Goal: Information Seeking & Learning: Learn about a topic

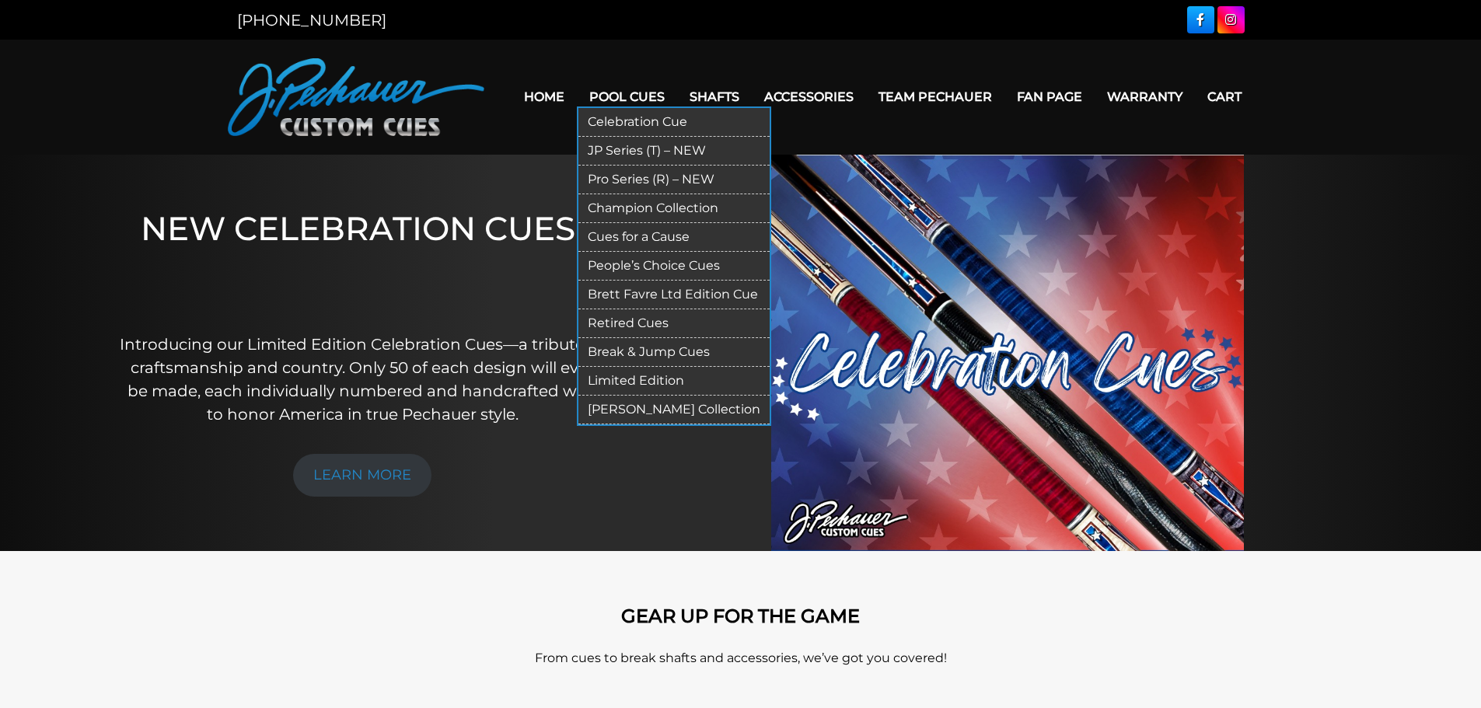
click at [644, 149] on link "JP Series (T) – NEW" at bounding box center [673, 151] width 191 height 29
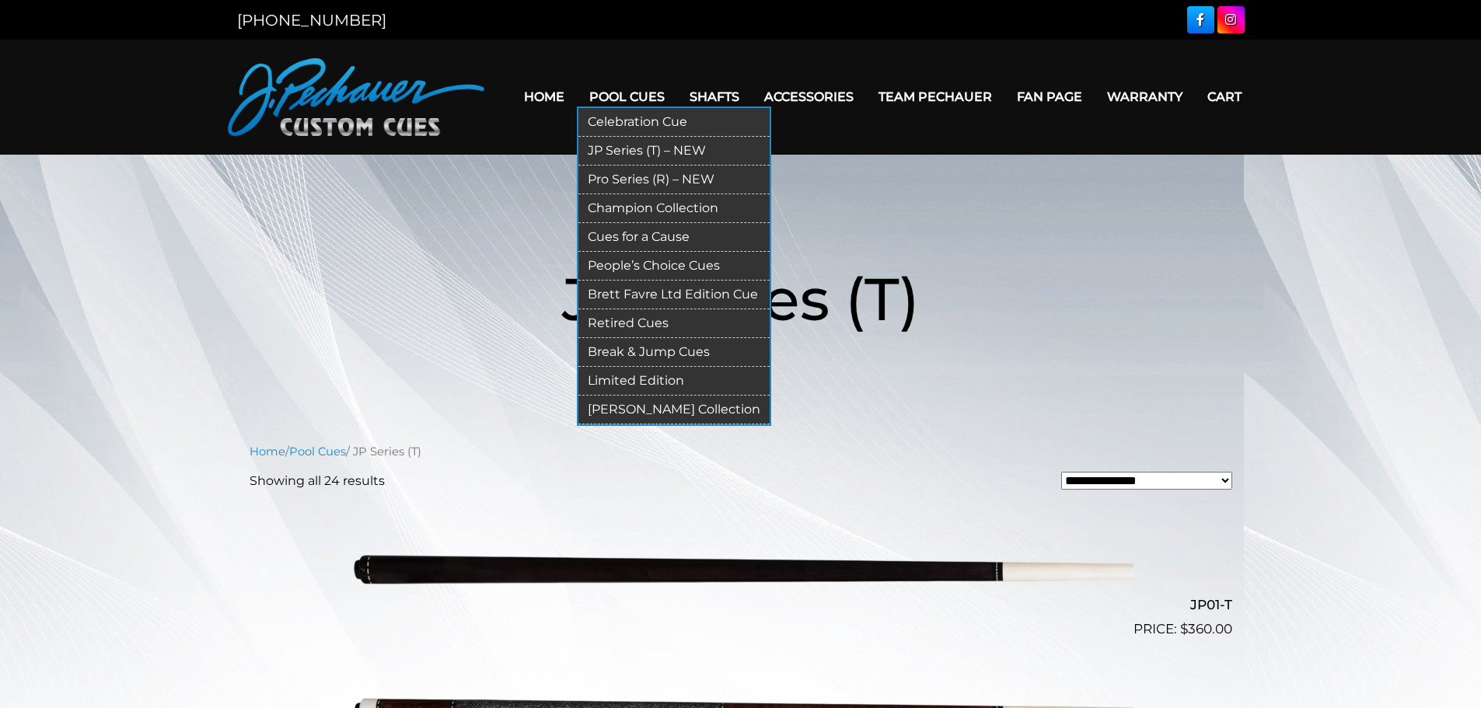
click at [643, 173] on link "Pro Series (R) – NEW" at bounding box center [673, 180] width 191 height 29
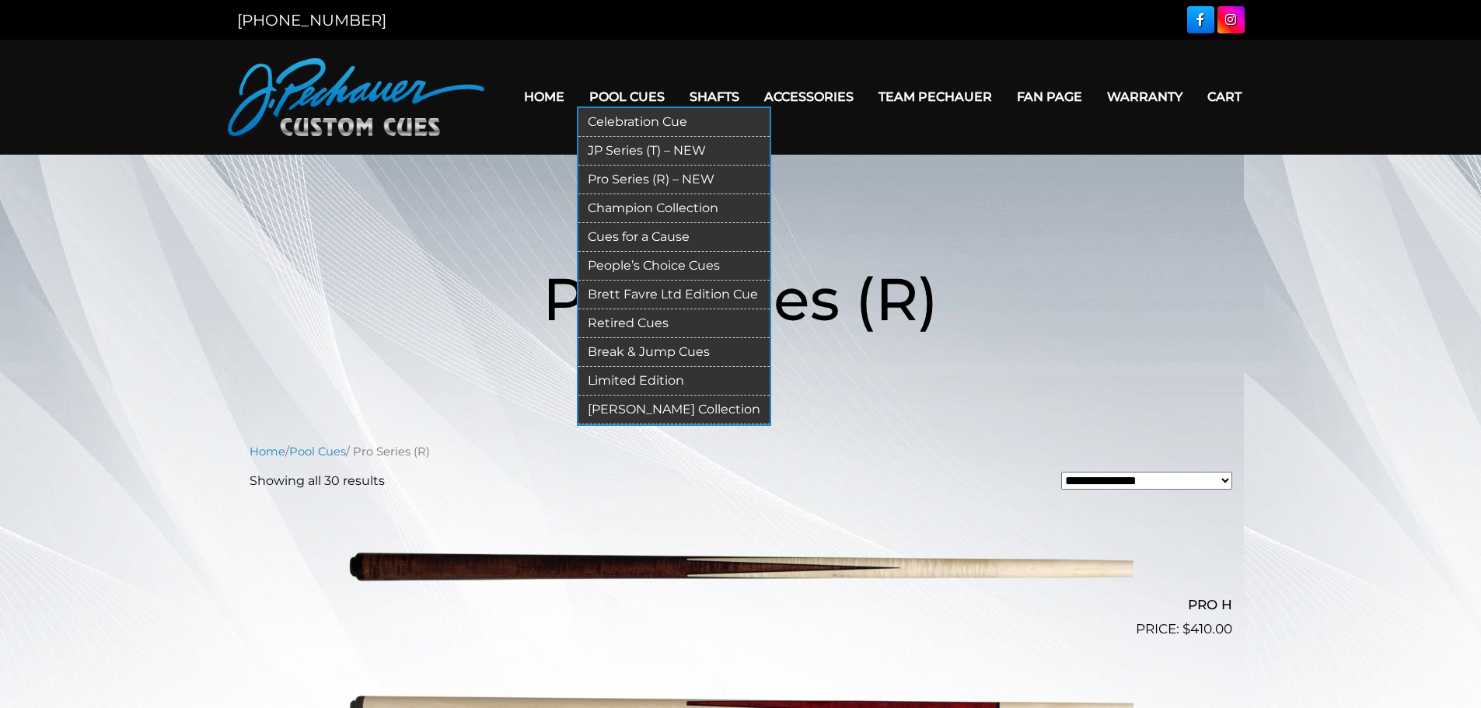
click at [643, 176] on link "Pro Series (R) – NEW" at bounding box center [673, 180] width 191 height 29
click at [700, 208] on link "Champion Collection" at bounding box center [673, 208] width 191 height 29
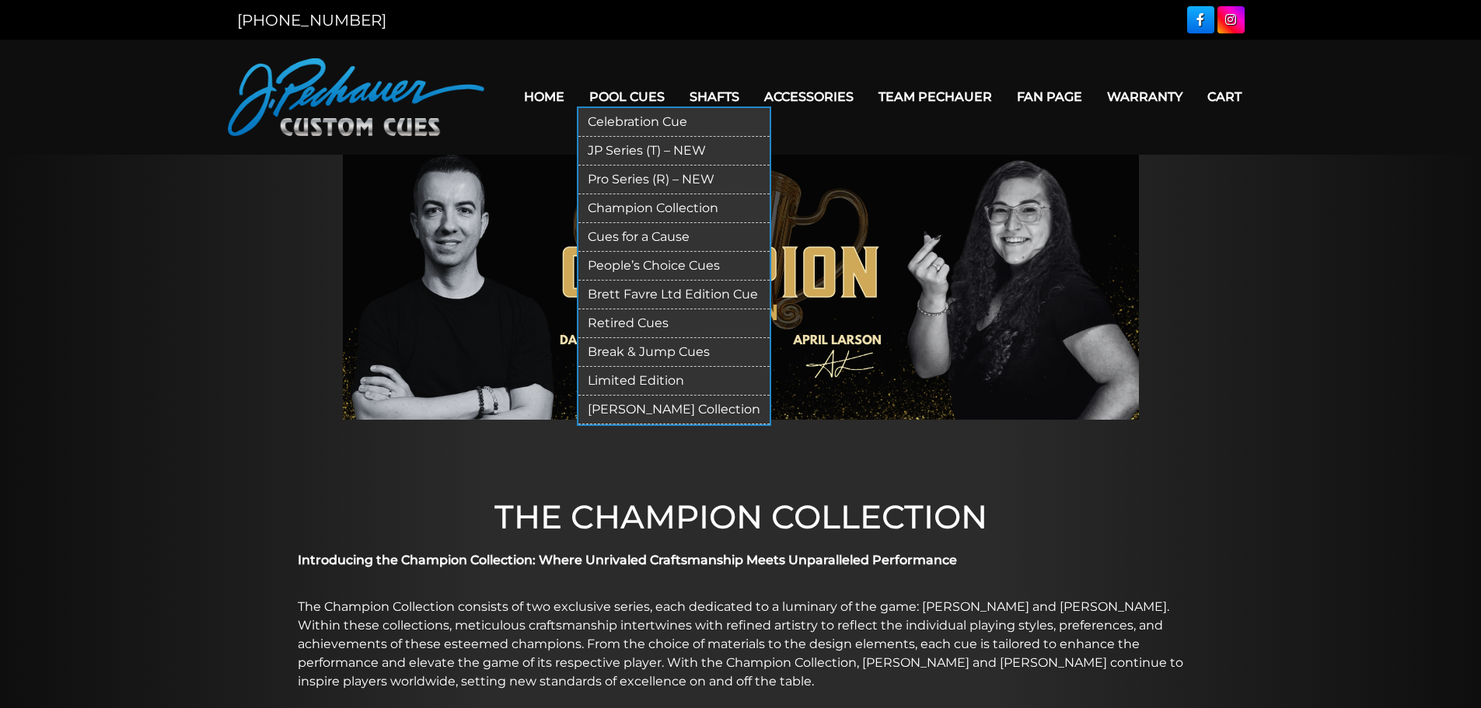
click at [662, 379] on link "Limited Edition" at bounding box center [673, 381] width 191 height 29
